Goal: Go to known website: Go to known website

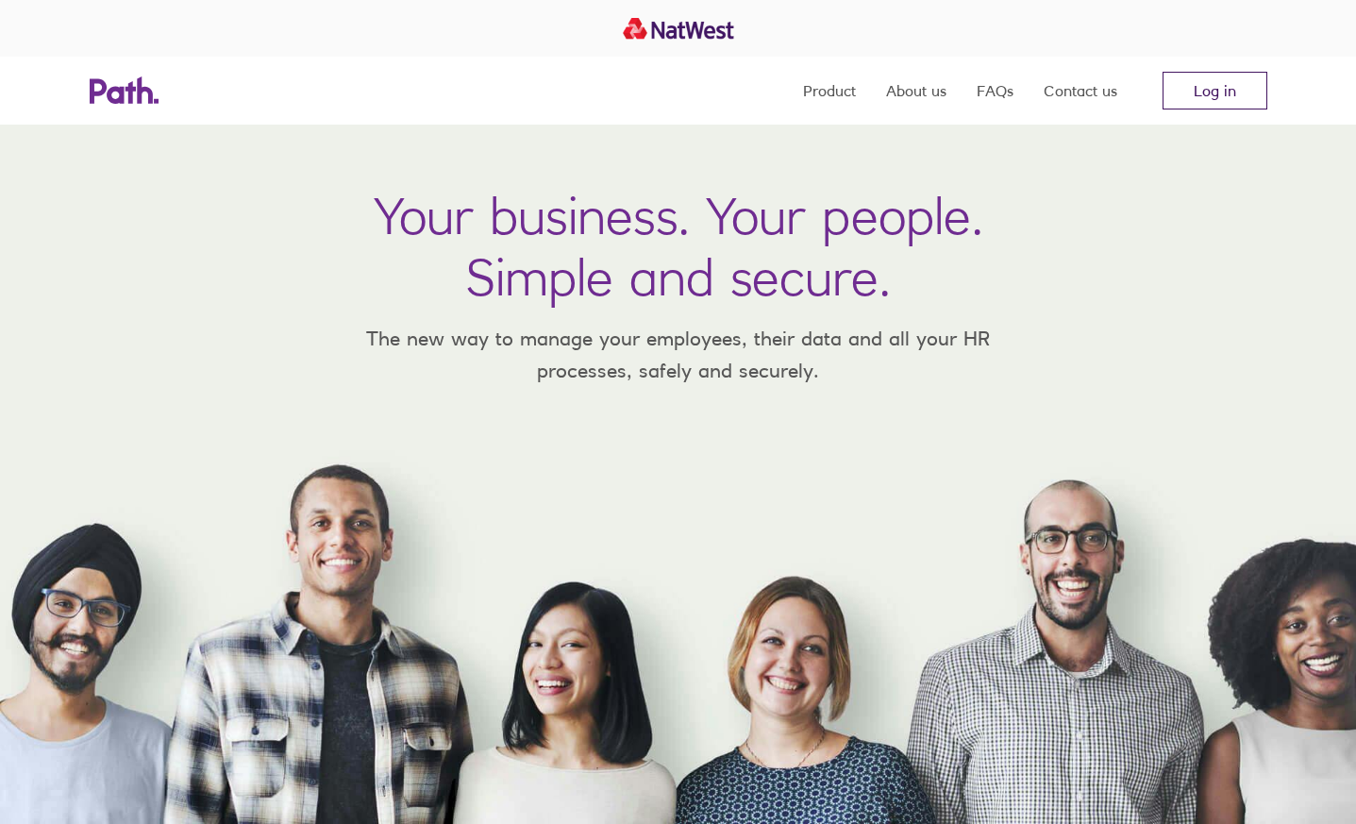
click at [1210, 92] on link "Log in" at bounding box center [1214, 91] width 105 height 38
